Goal: Communication & Community: Answer question/provide support

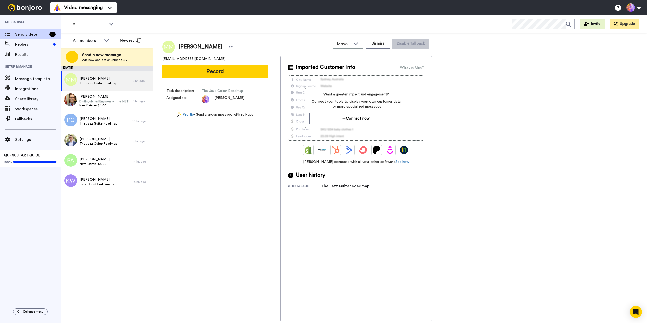
click at [582, 150] on div "[PERSON_NAME] [EMAIL_ADDRESS][DOMAIN_NAME] Record Task description : The Jazz G…" at bounding box center [400, 179] width 486 height 285
click at [37, 35] on span "Send videos" at bounding box center [31, 34] width 32 height 6
click at [250, 178] on div "[PERSON_NAME] [EMAIL_ADDRESS][DOMAIN_NAME] Record Task description : The Jazz G…" at bounding box center [215, 179] width 116 height 285
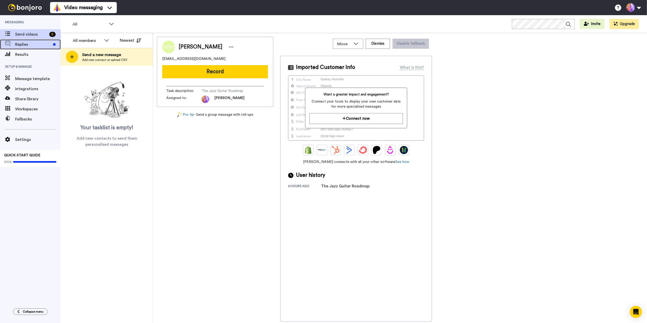
click at [33, 46] on span "Replies" at bounding box center [33, 44] width 36 height 6
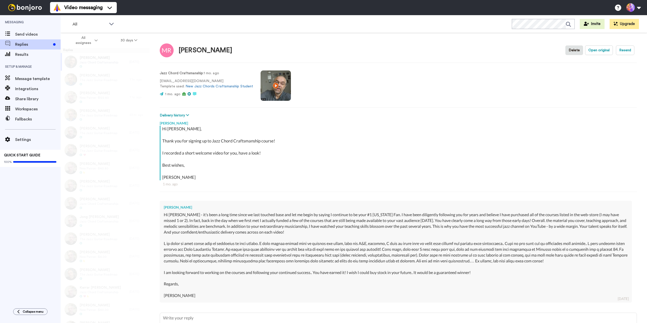
type textarea "x"
